Goal: Transaction & Acquisition: Purchase product/service

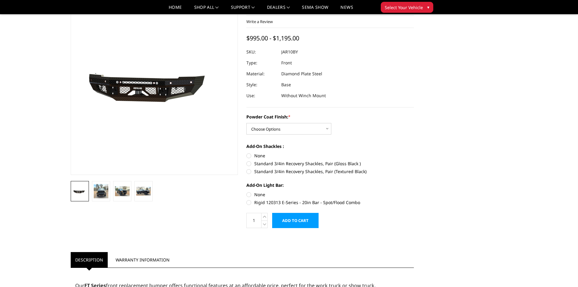
scroll to position [61, 0]
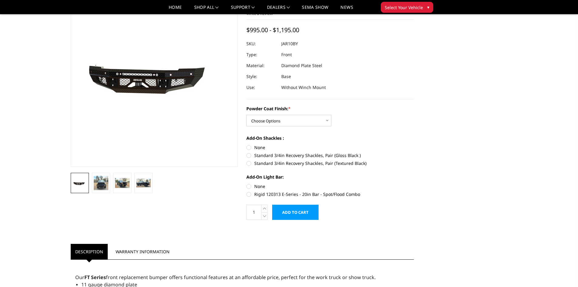
click at [261, 148] on label "None" at bounding box center [329, 147] width 167 height 6
click at [247, 144] on input "None" at bounding box center [246, 144] width 0 height 0
radio input "true"
click at [281, 191] on label "Rigid 120313 E-Series - 20in Bar - Spot/Flood Combo" at bounding box center [329, 194] width 167 height 6
click at [414, 183] on input "Rigid 120313 E-Series - 20in Bar - Spot/Flood Combo" at bounding box center [414, 183] width 0 height 0
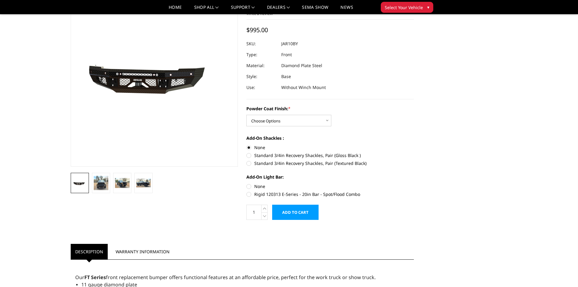
radio input "true"
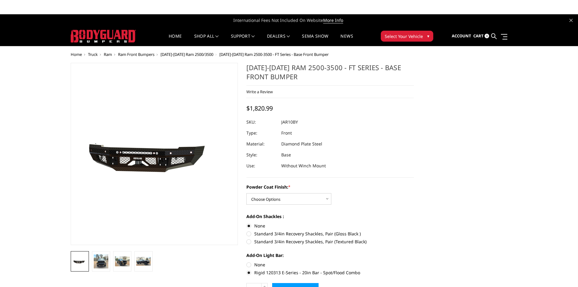
scroll to position [0, 0]
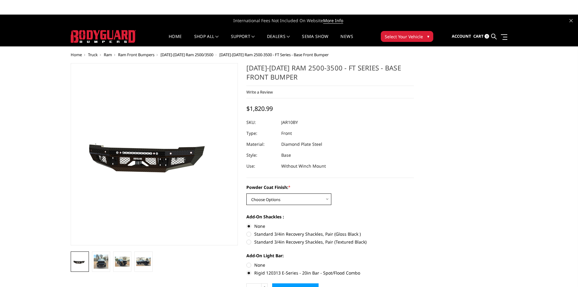
click at [276, 194] on select "Choose Options Bare Metal Gloss Black Powder Coat Textured Black Powder Coat" at bounding box center [288, 199] width 85 height 12
click at [246, 193] on select "Choose Options Bare Metal Gloss Black Powder Coat Textured Black Powder Coat" at bounding box center [288, 199] width 85 height 12
click at [282, 200] on select "Choose Options Bare Metal Gloss Black Powder Coat Textured Black Powder Coat" at bounding box center [288, 199] width 85 height 12
select select "3370"
click at [246, 193] on select "Choose Options Bare Metal Gloss Black Powder Coat Textured Black Powder Coat" at bounding box center [288, 199] width 85 height 12
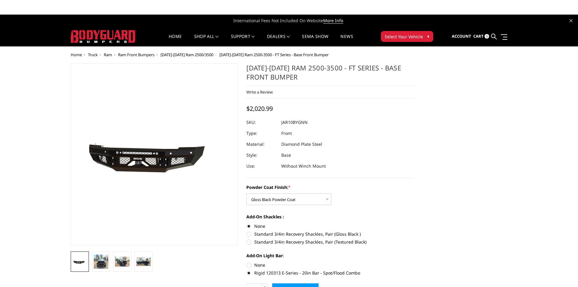
drag, startPoint x: 280, startPoint y: 121, endPoint x: 307, endPoint y: 122, distance: 26.4
click at [307, 122] on dl "SKU: JAR10BYGNN UPC: Type: Front Material: Diamond Plate Steel Style: Base Use:…" at bounding box center [329, 144] width 167 height 55
click at [307, 122] on dd "JAR10BYGNN" at bounding box center [294, 122] width 26 height 11
drag, startPoint x: 307, startPoint y: 122, endPoint x: 274, endPoint y: 123, distance: 33.1
click at [274, 123] on dl "SKU: JAR10BYGNN UPC: Type: Front Material: Diamond Plate Steel Style: Base Use:…" at bounding box center [329, 144] width 167 height 55
